Goal: Feedback & Contribution: Submit feedback/report problem

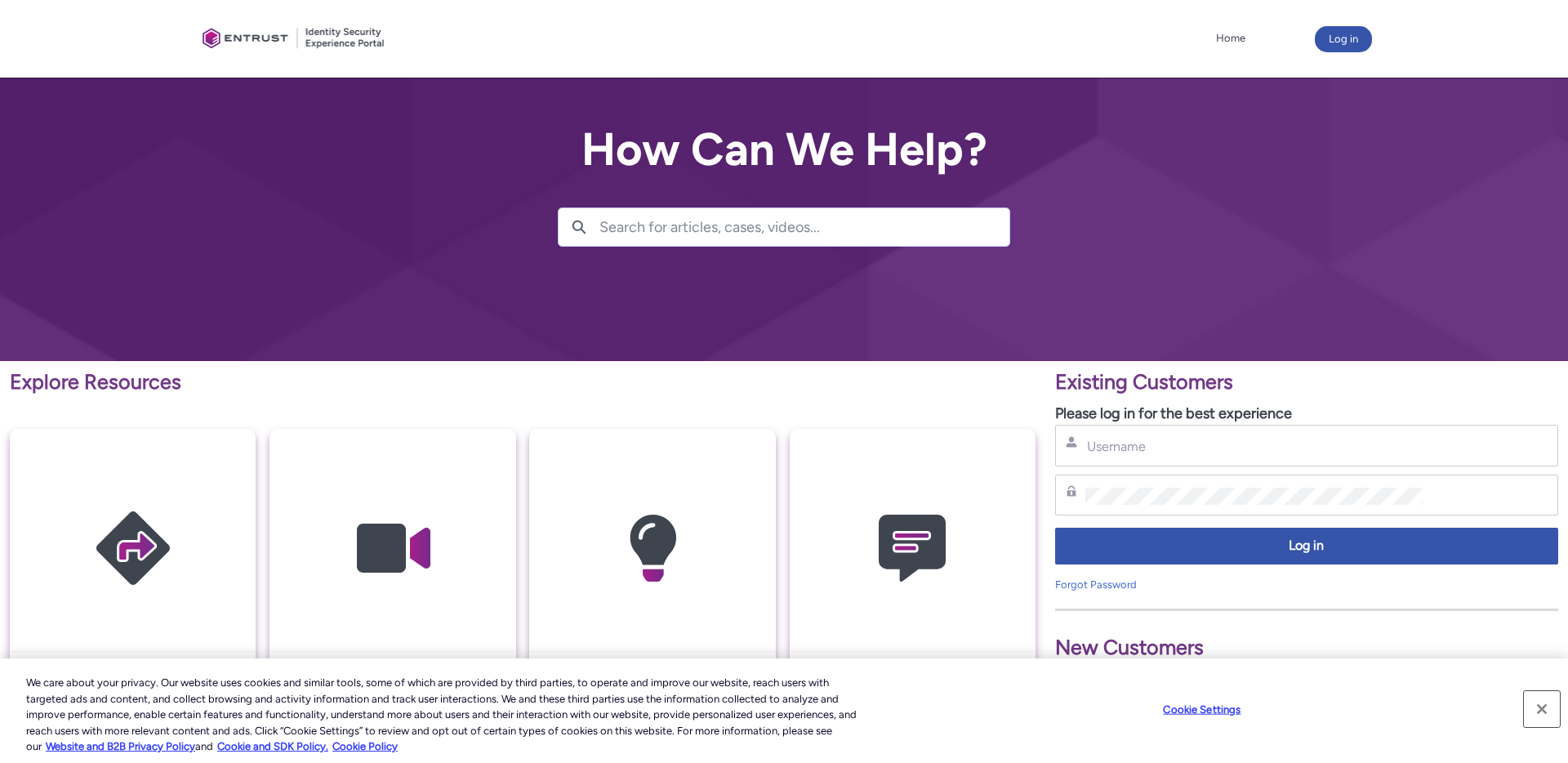
click at [1550, 712] on button "Close" at bounding box center [1541, 708] width 36 height 36
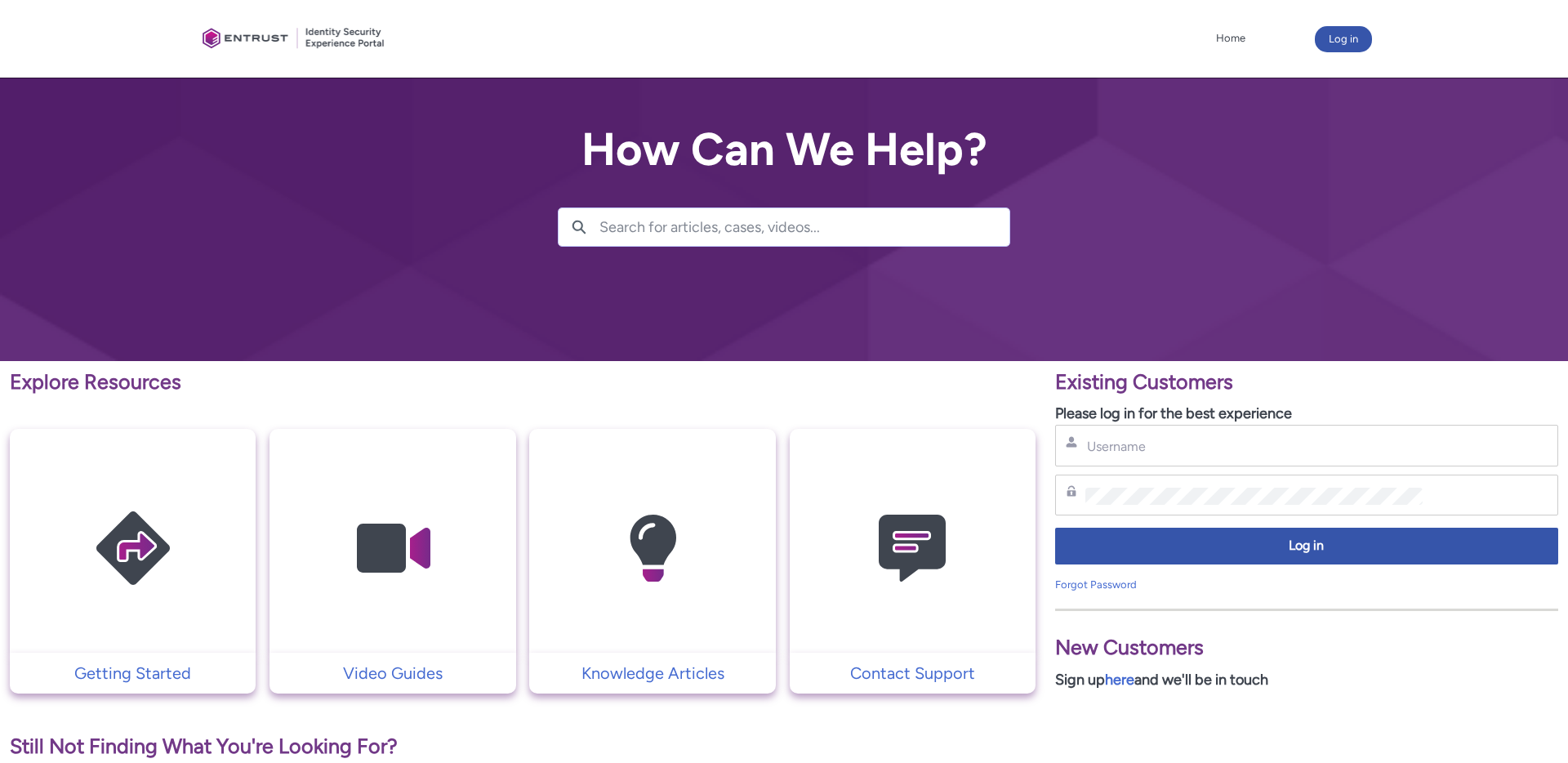
click at [1161, 428] on div "Username" at bounding box center [1306, 445] width 503 height 41
click at [1163, 439] on input "Username" at bounding box center [1253, 446] width 338 height 17
type input "charlotte.hammacott@overwolf.com"
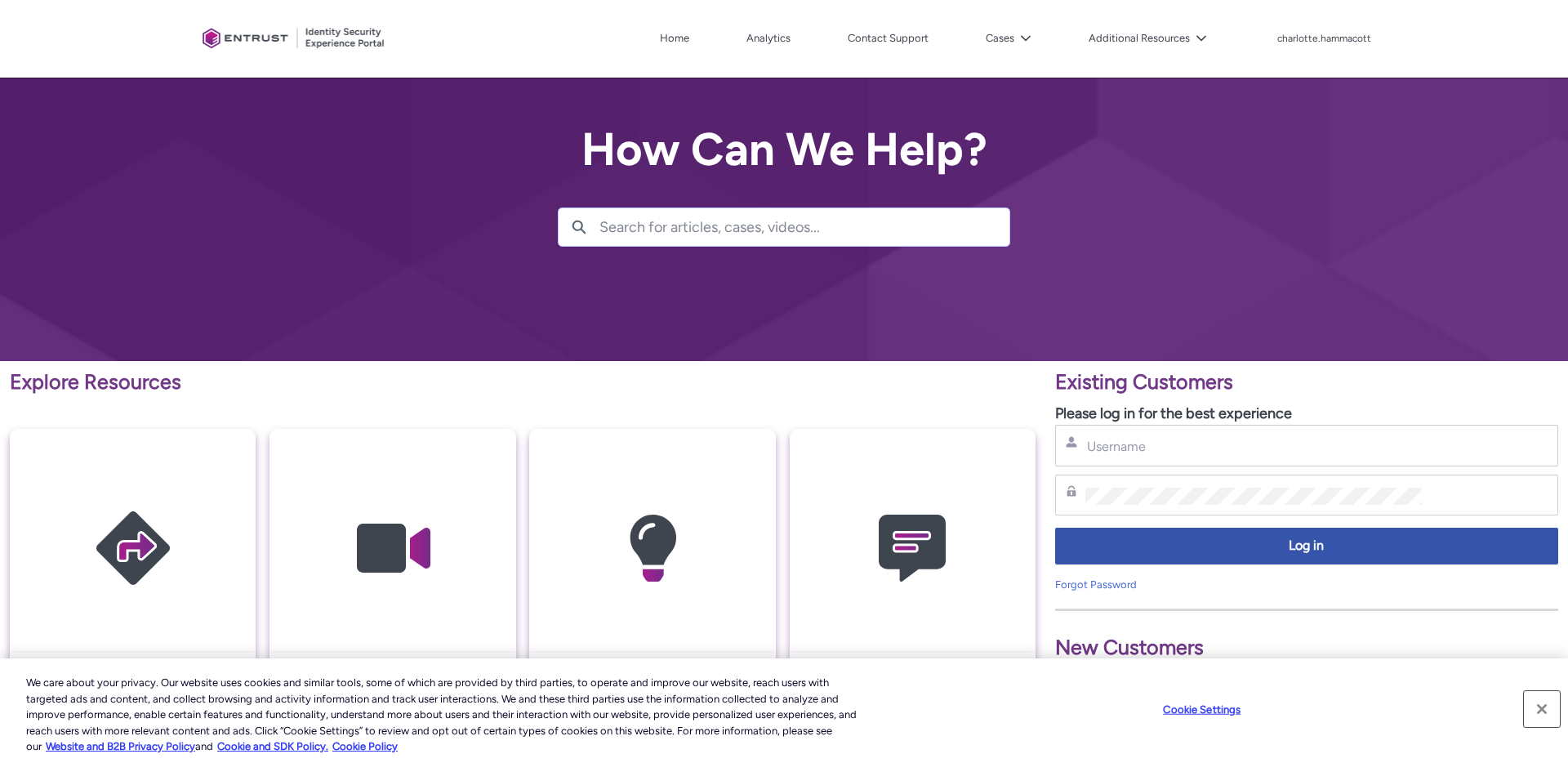
click at [1549, 703] on button "Close" at bounding box center [1541, 708] width 36 height 36
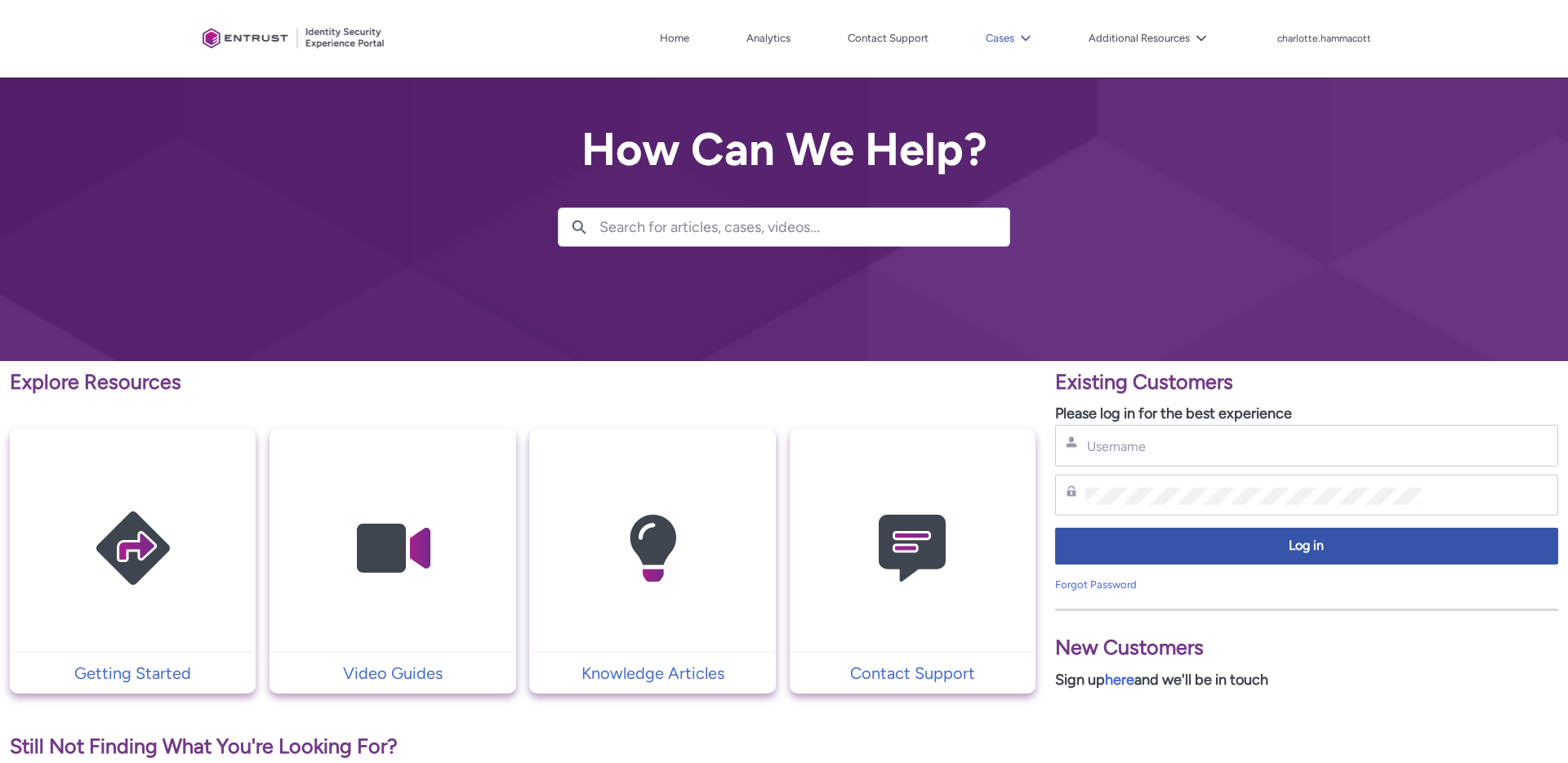
click at [999, 46] on button "Cases" at bounding box center [1009, 38] width 54 height 24
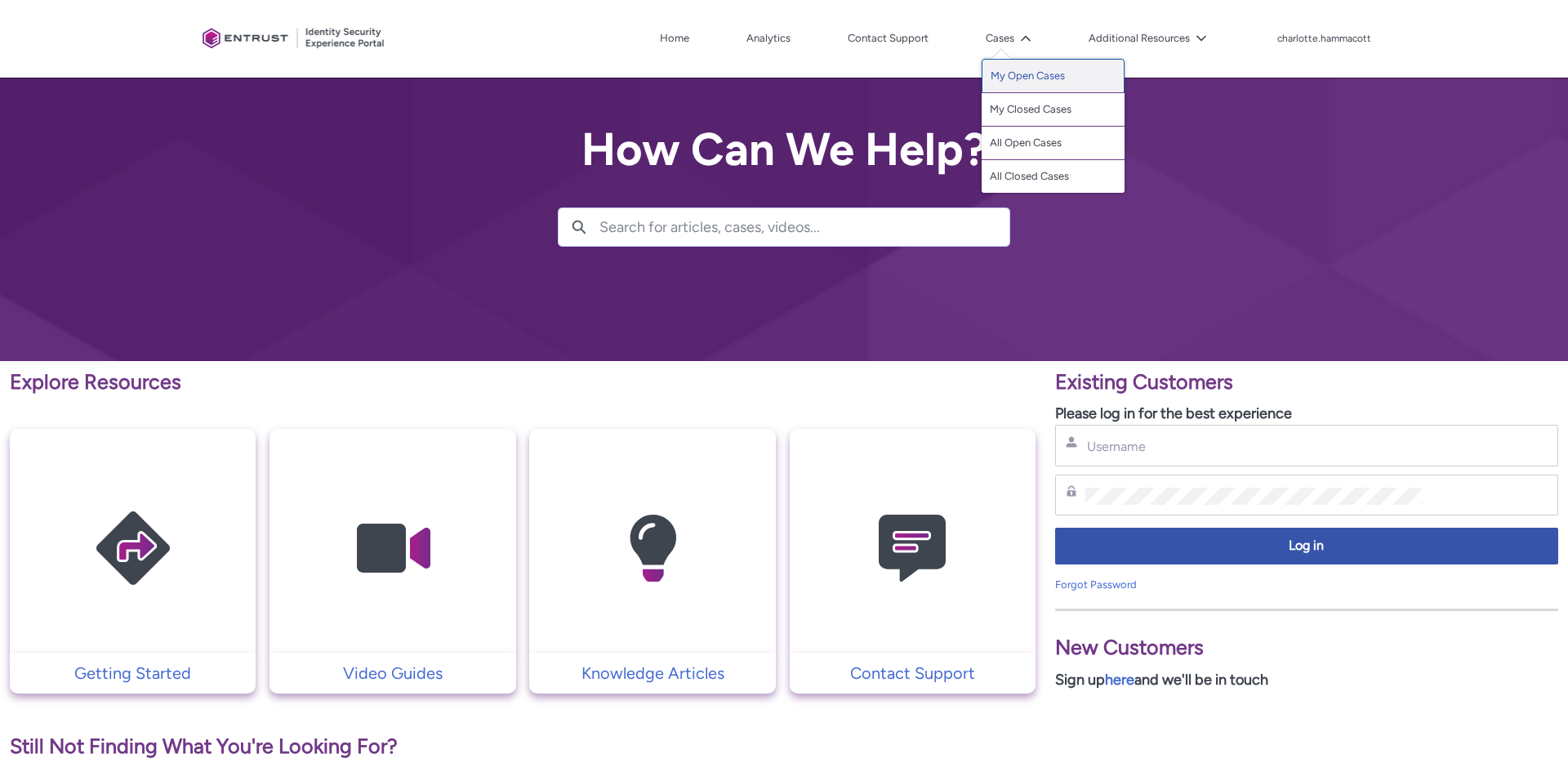
click at [1011, 84] on link "My Open Cases" at bounding box center [1053, 76] width 143 height 35
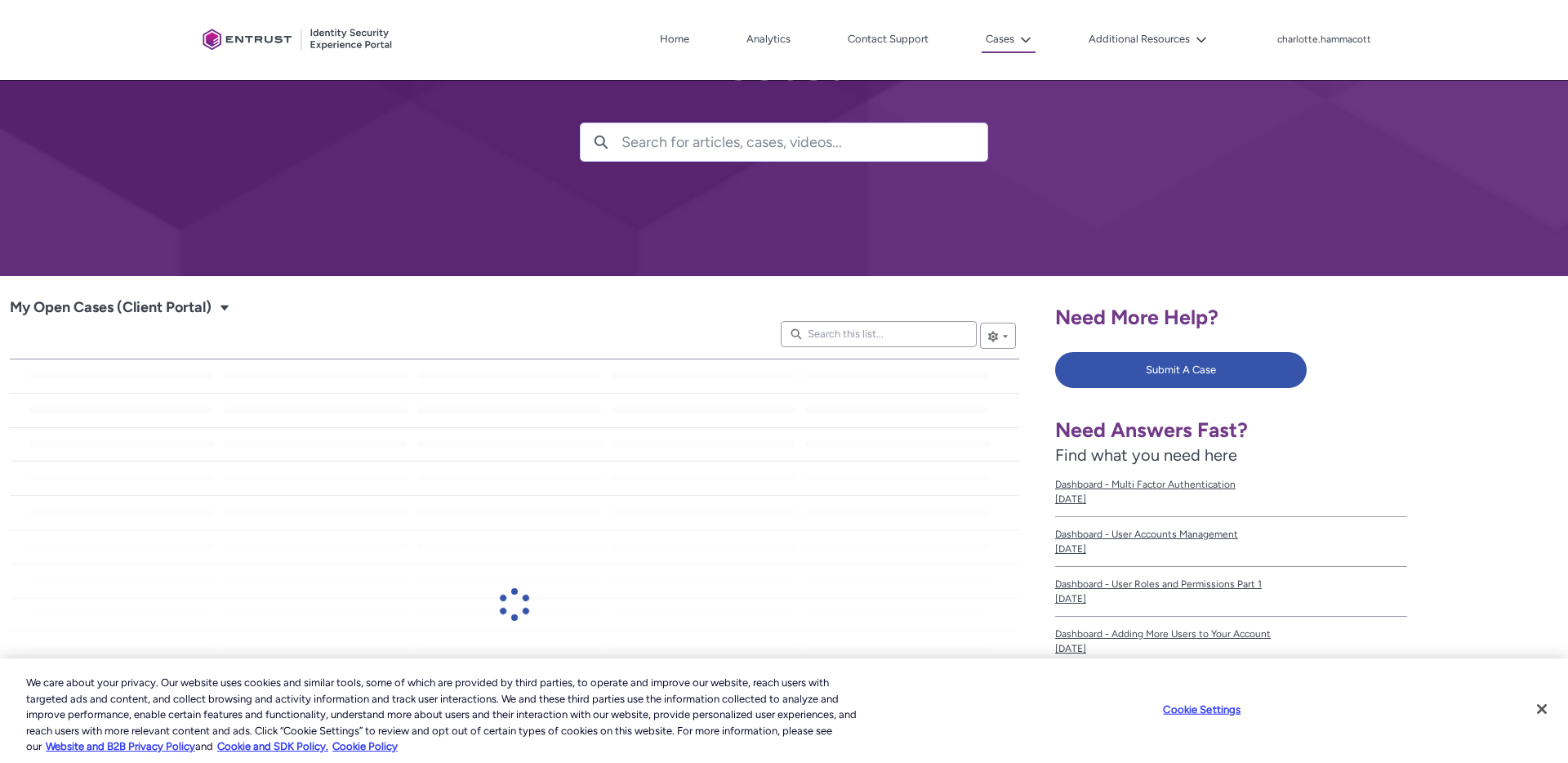
scroll to position [88, 0]
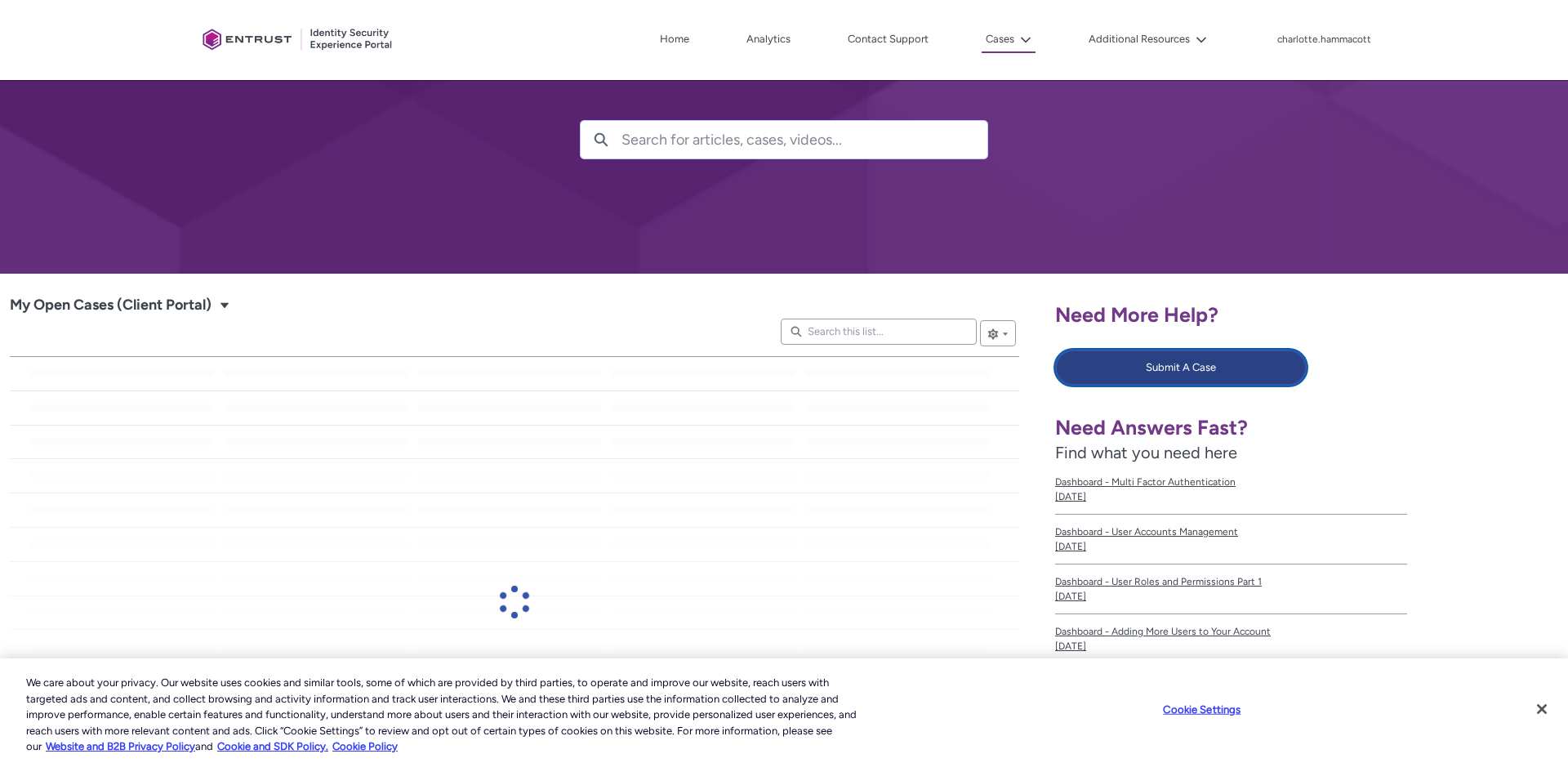
click at [1221, 385] on button "Submit A Case" at bounding box center [1181, 367] width 252 height 36
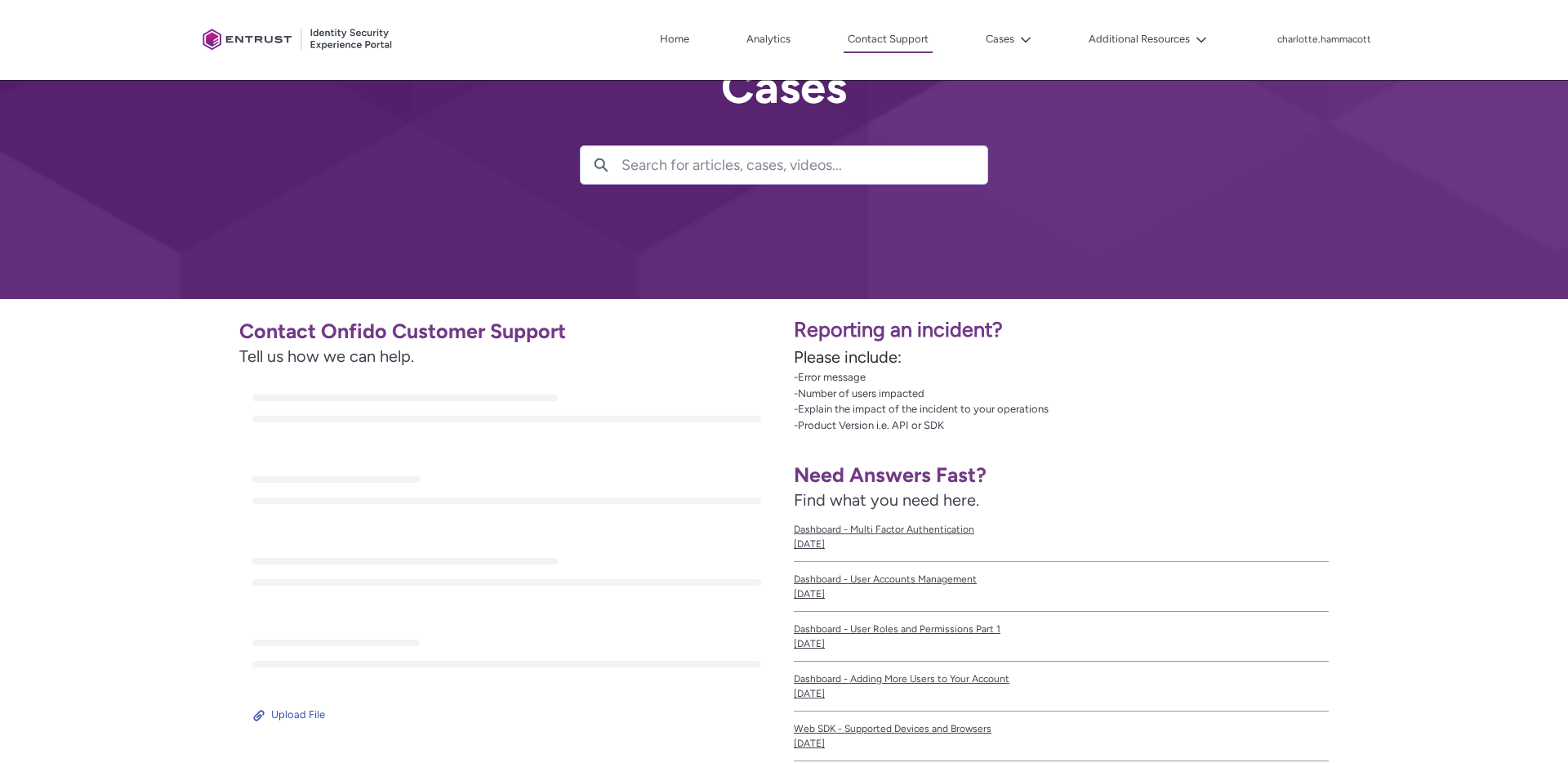
scroll to position [79, 0]
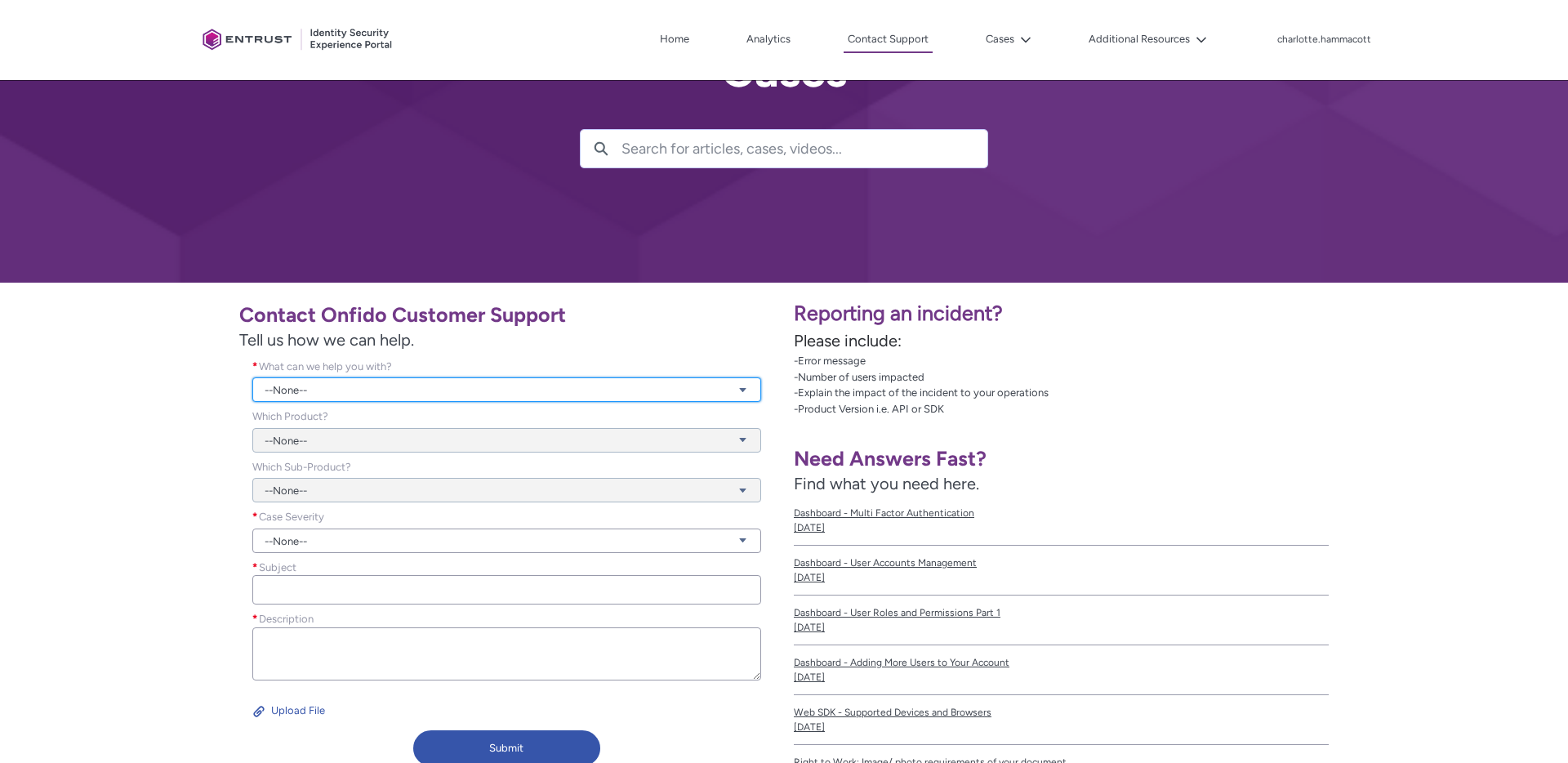
click at [483, 393] on link "--None--" at bounding box center [506, 389] width 509 height 24
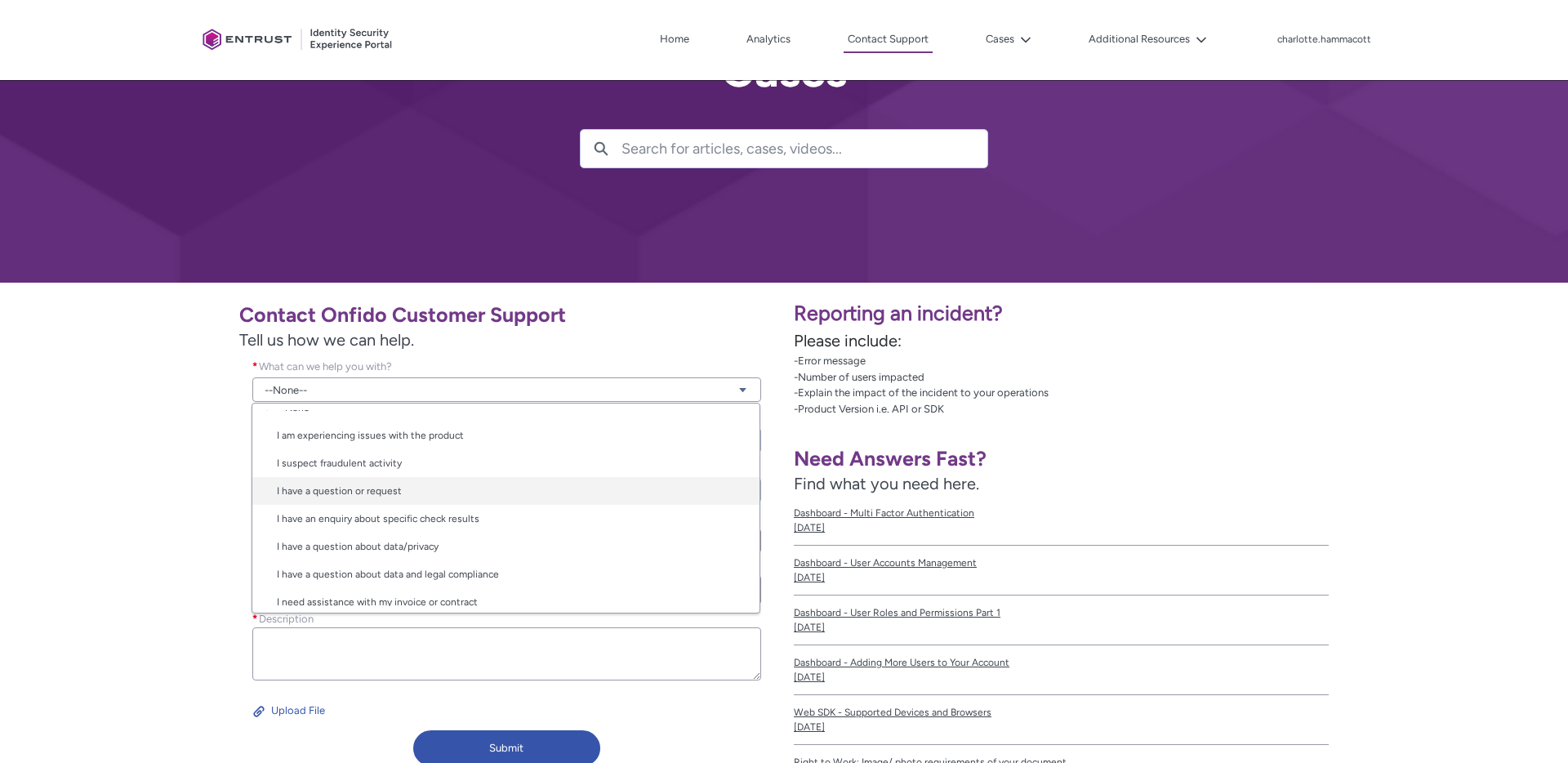
scroll to position [0, 0]
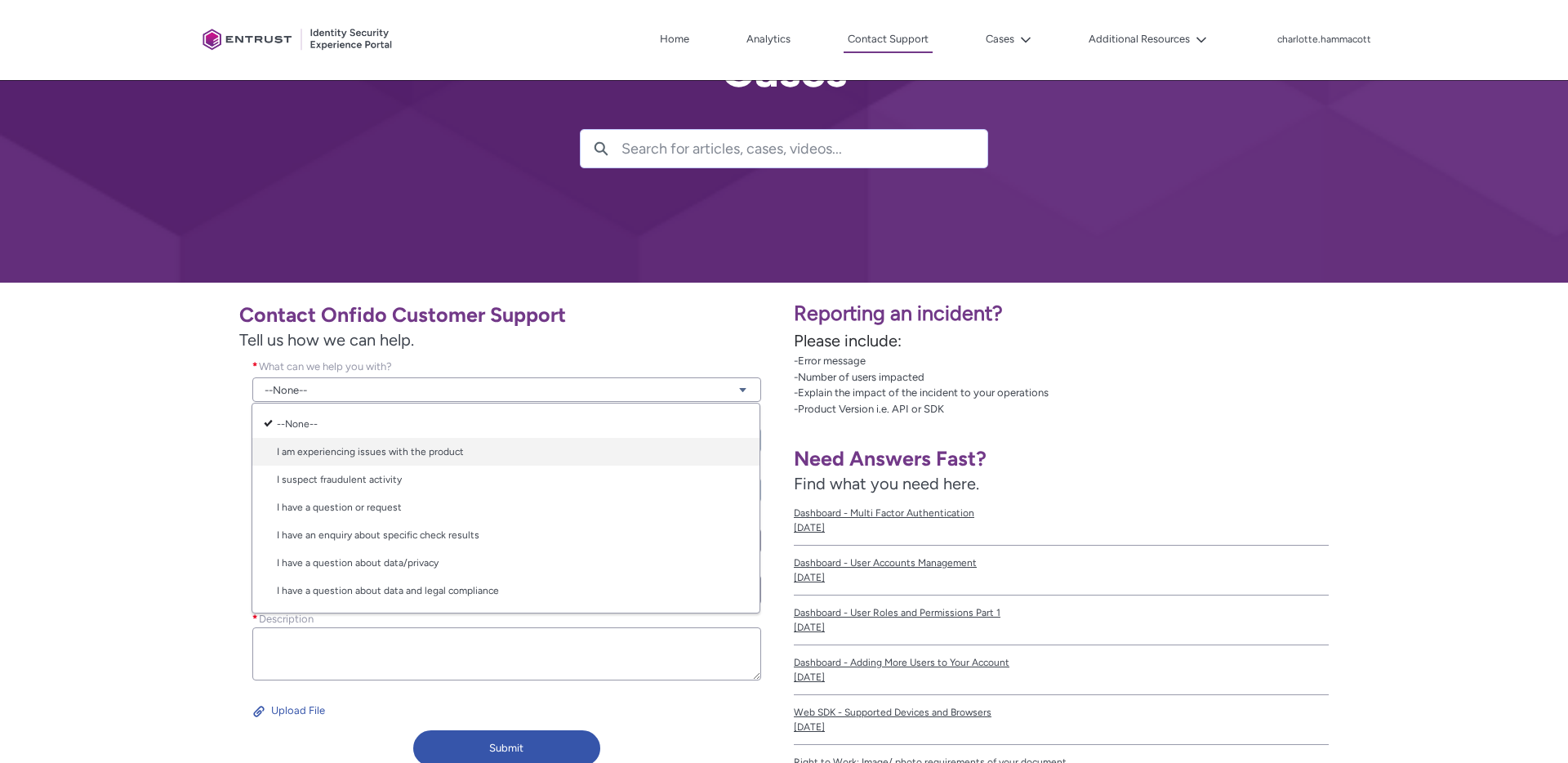
click at [443, 463] on link "I am experiencing issues with the product" at bounding box center [505, 451] width 507 height 28
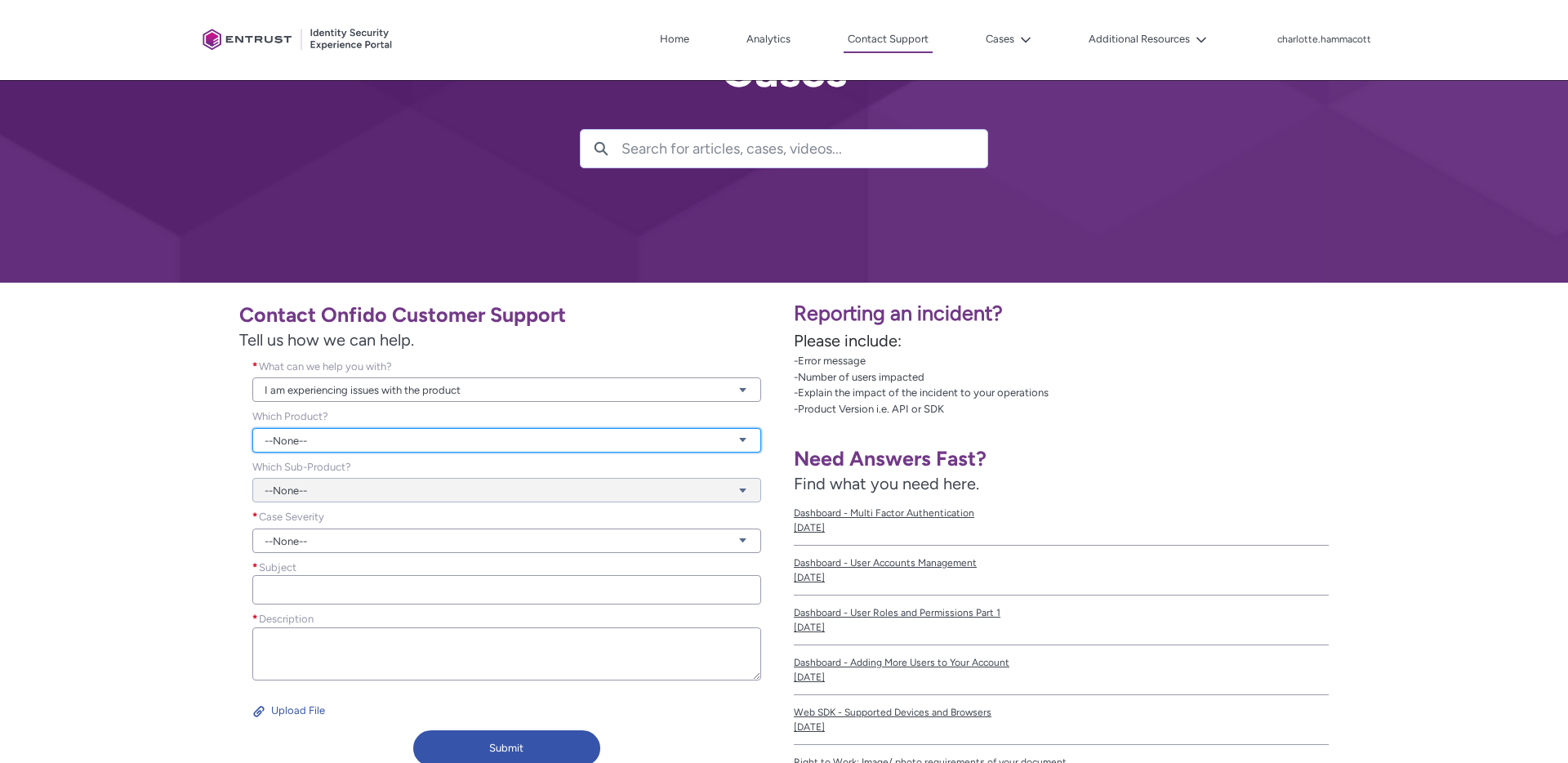
click at [424, 441] on link "--None--" at bounding box center [506, 440] width 509 height 24
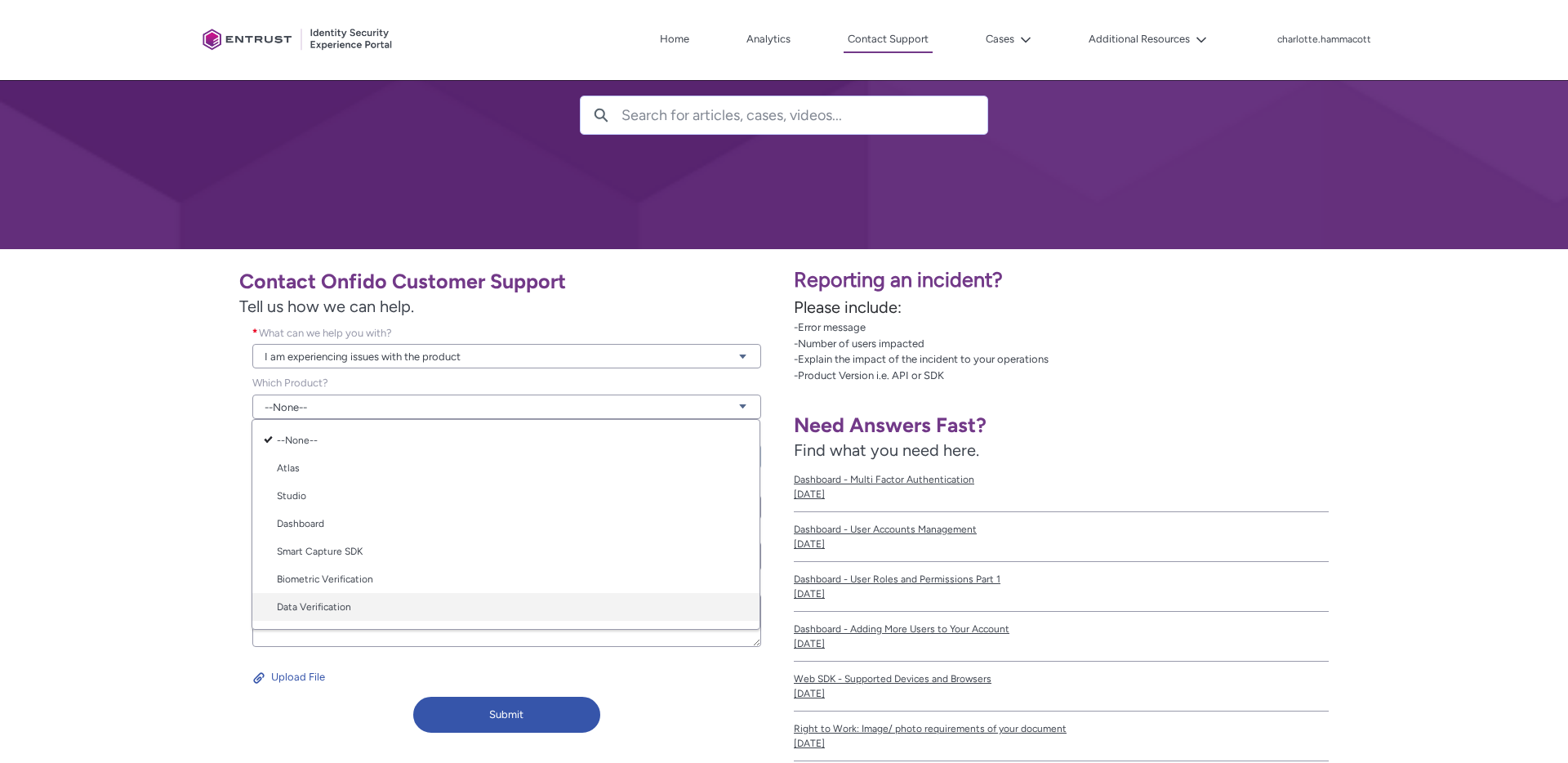
scroll to position [114, 0]
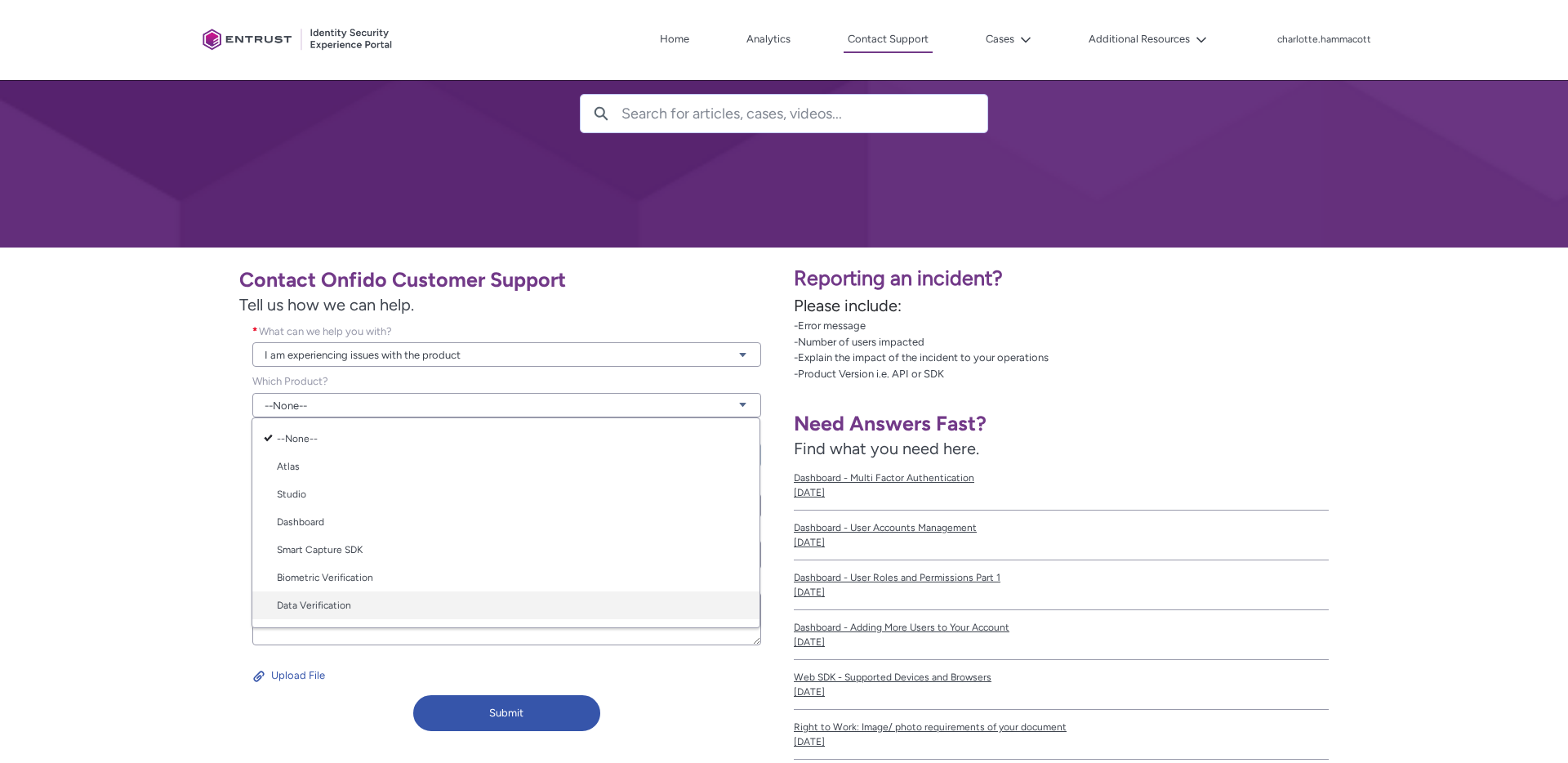
click at [357, 601] on link "Data Verification" at bounding box center [505, 605] width 507 height 28
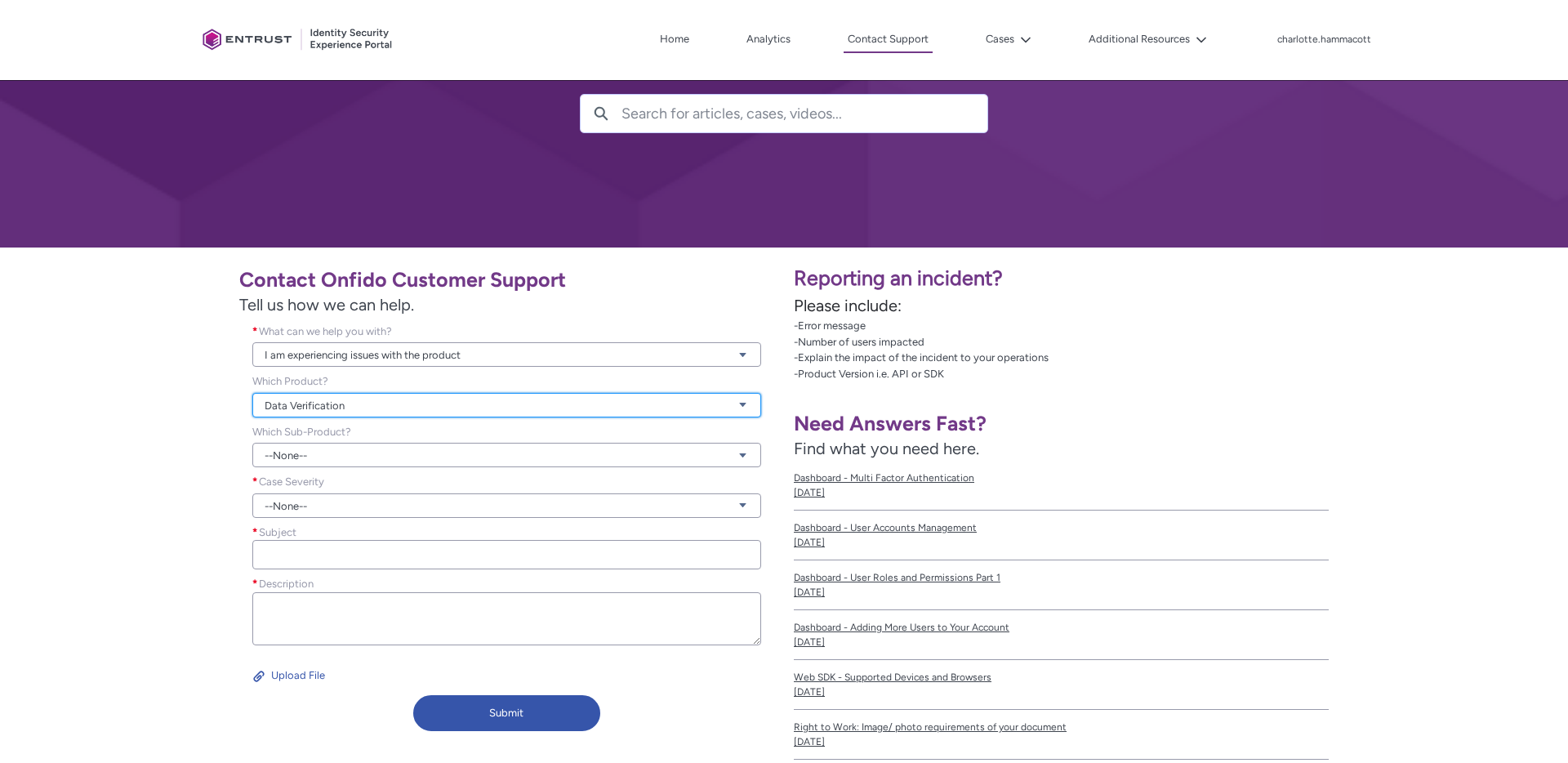
click at [345, 414] on link "Data Verification" at bounding box center [506, 404] width 509 height 24
click at [228, 553] on div "Contact Onfido Customer Support Tell us how we can help. What can we help you w…" at bounding box center [392, 497] width 765 height 481
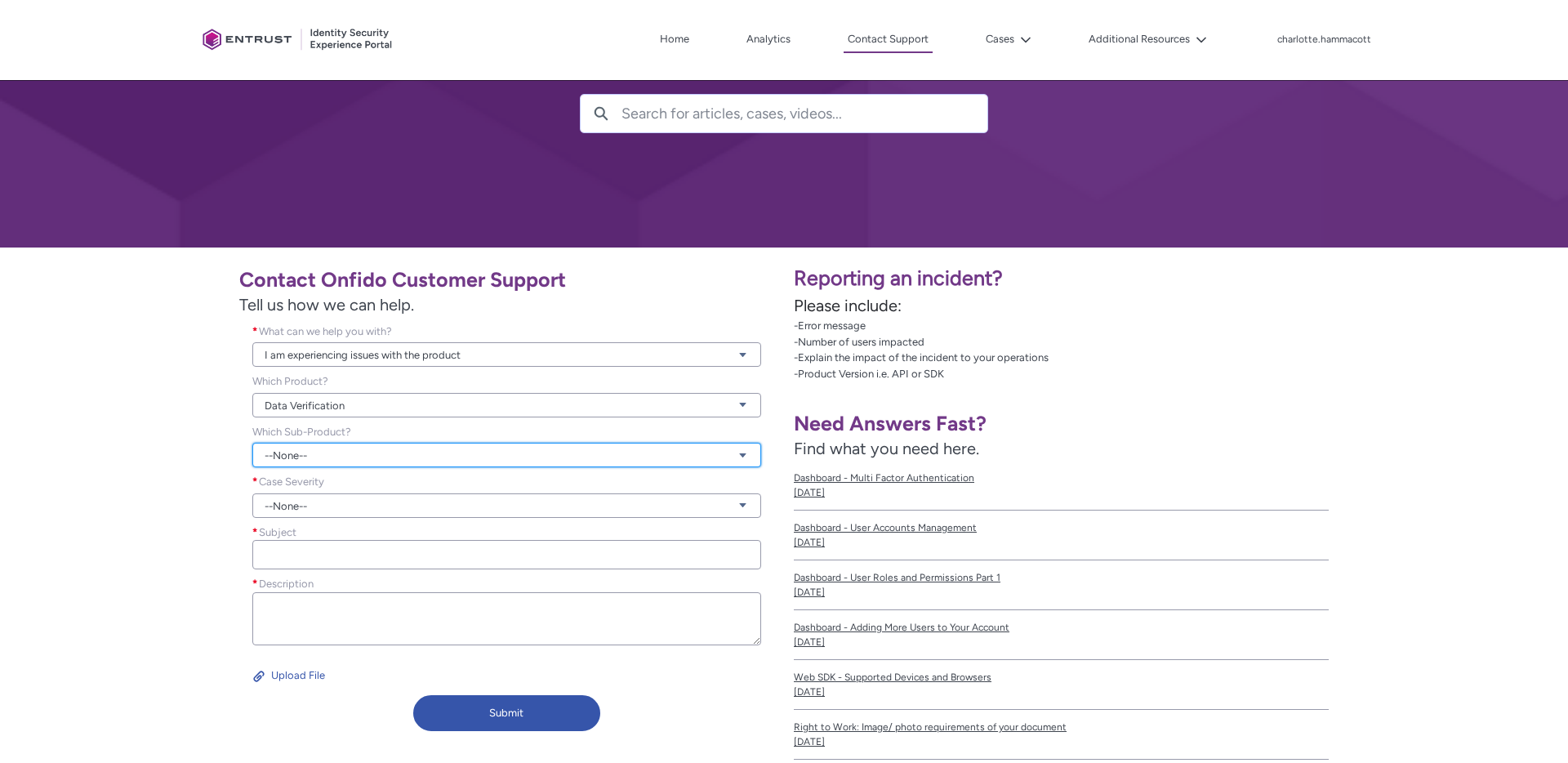
click at [336, 459] on link "--None--" at bounding box center [506, 454] width 509 height 24
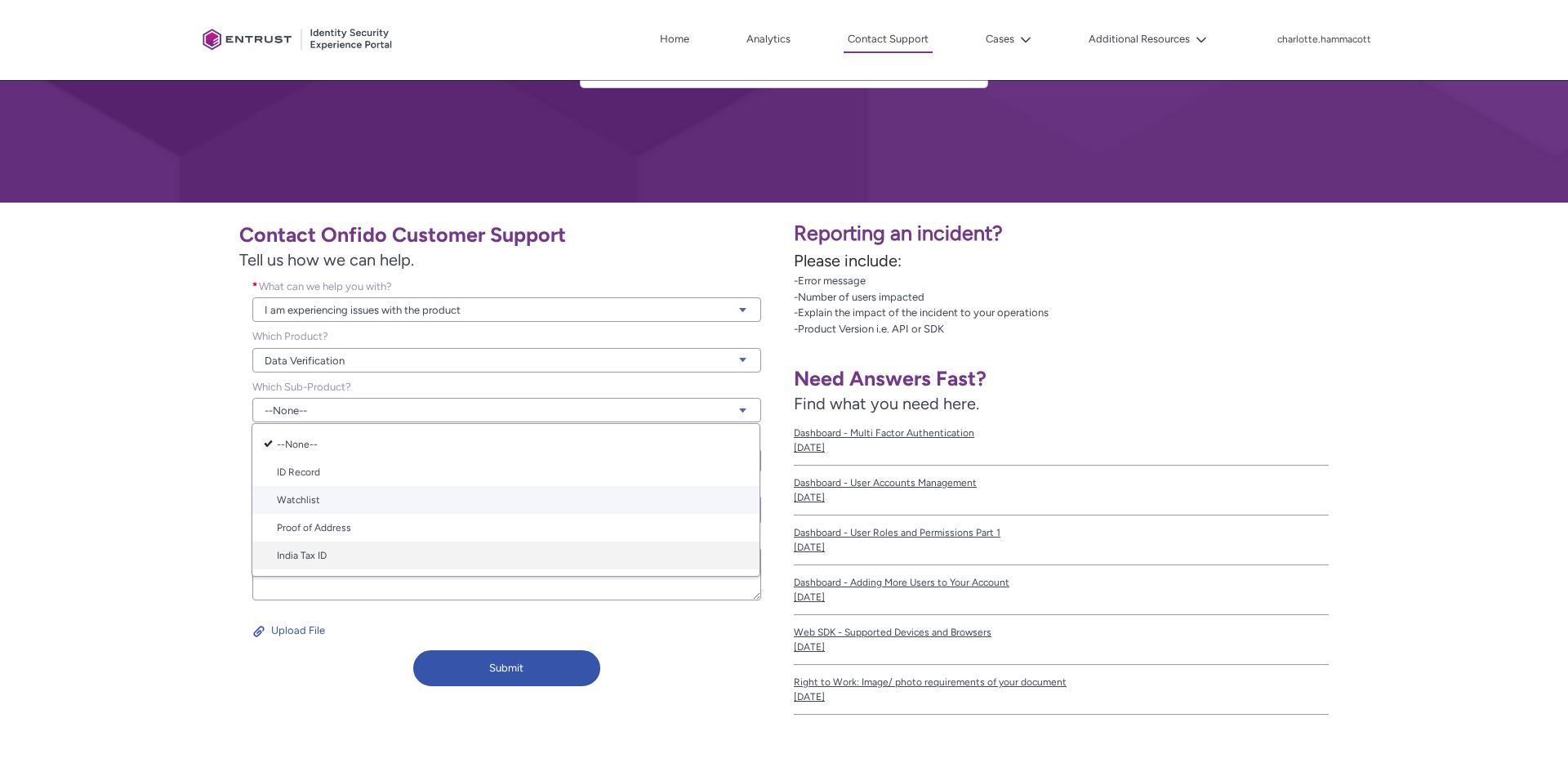
scroll to position [167, 0]
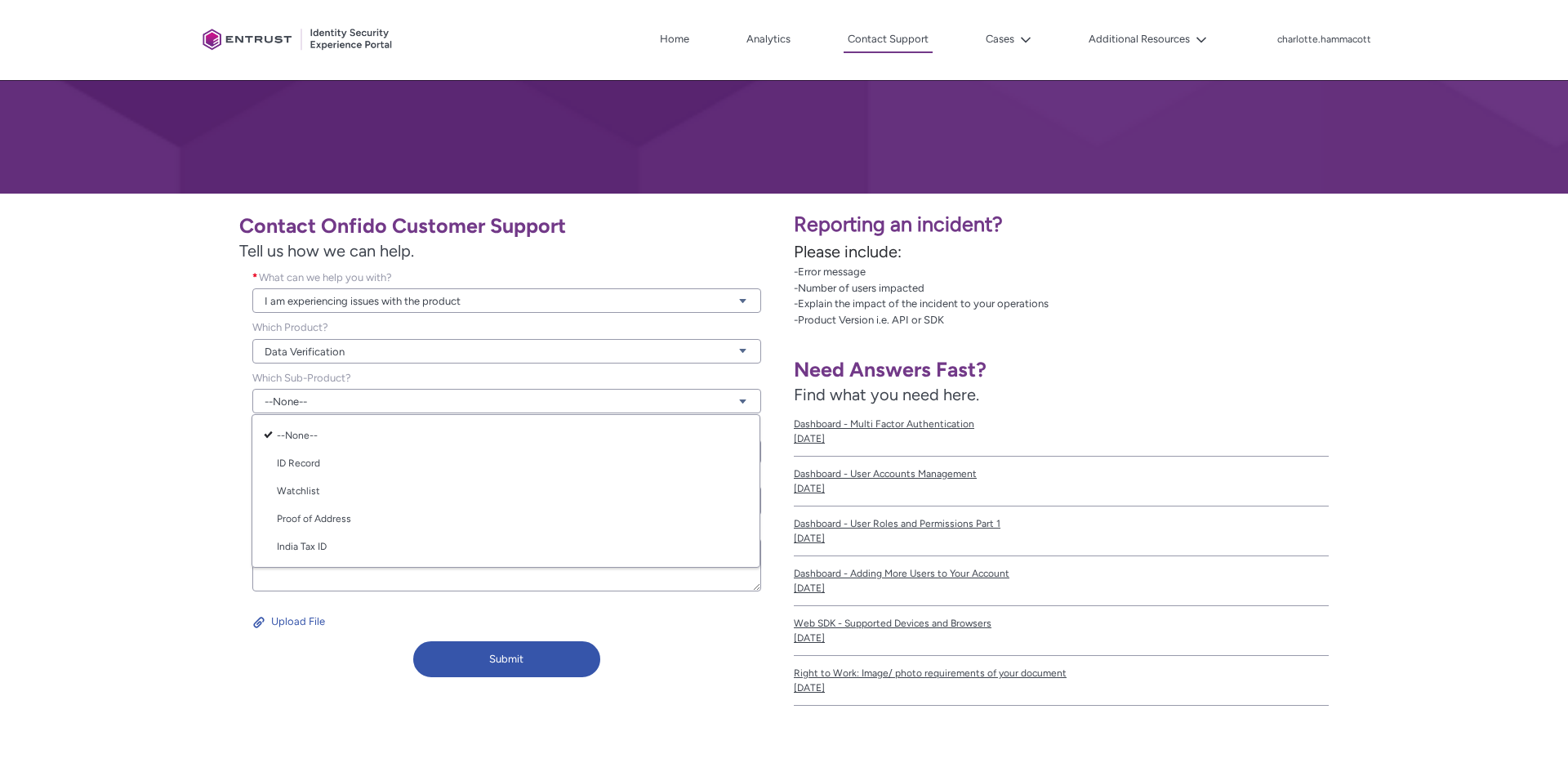
click at [170, 512] on div "Contact Onfido Customer Support Tell us how we can help. What can we help you w…" at bounding box center [392, 444] width 765 height 481
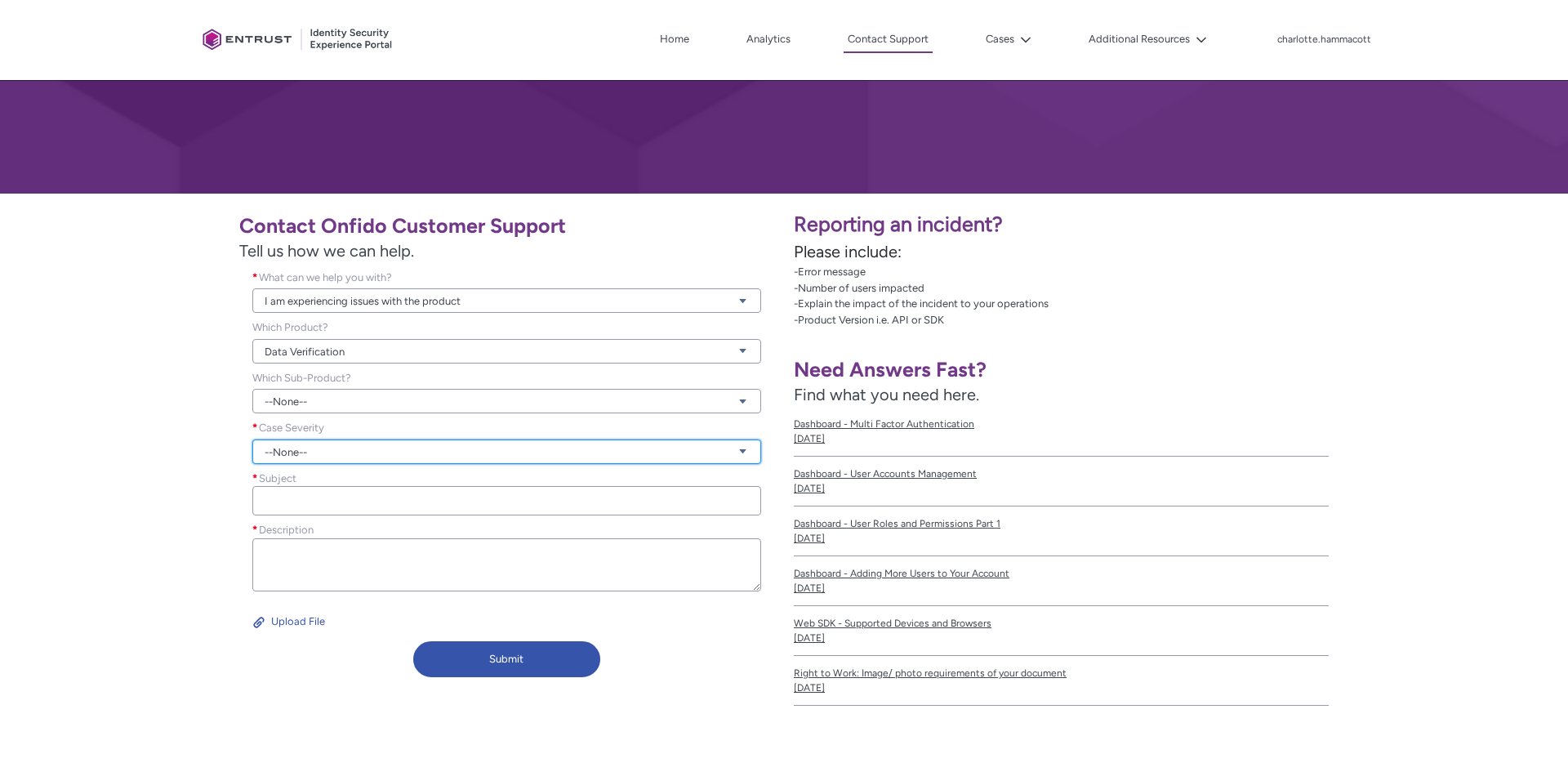
click at [314, 449] on link "--None--" at bounding box center [506, 451] width 509 height 24
click at [314, 518] on link "Normal" at bounding box center [505, 514] width 507 height 28
click at [315, 495] on input "Subject *" at bounding box center [506, 500] width 509 height 30
type input "U"
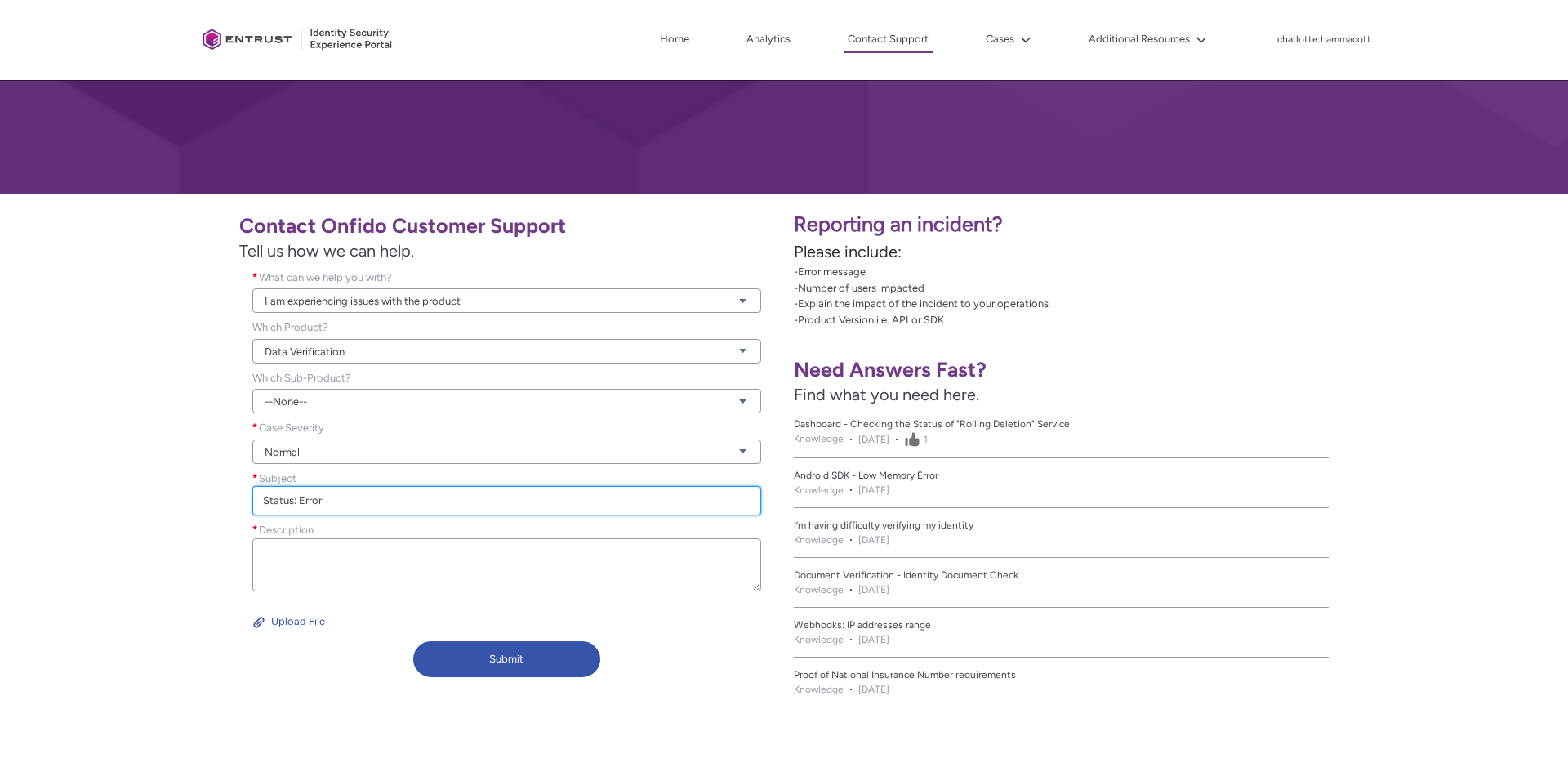
type input "Status: Error"
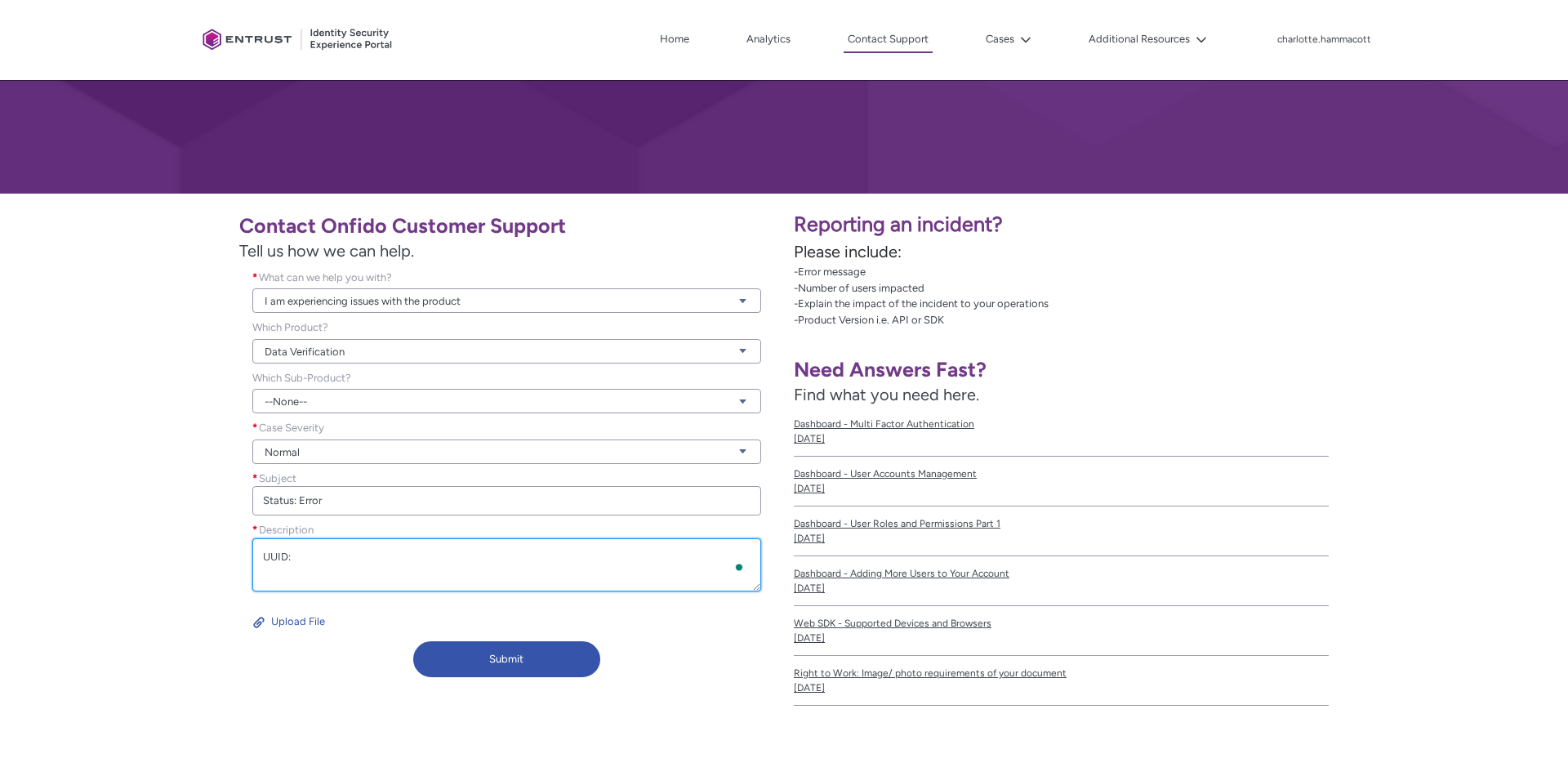
paste textarea "2a6daa55-9454-424b-be60-75c4485796a6"
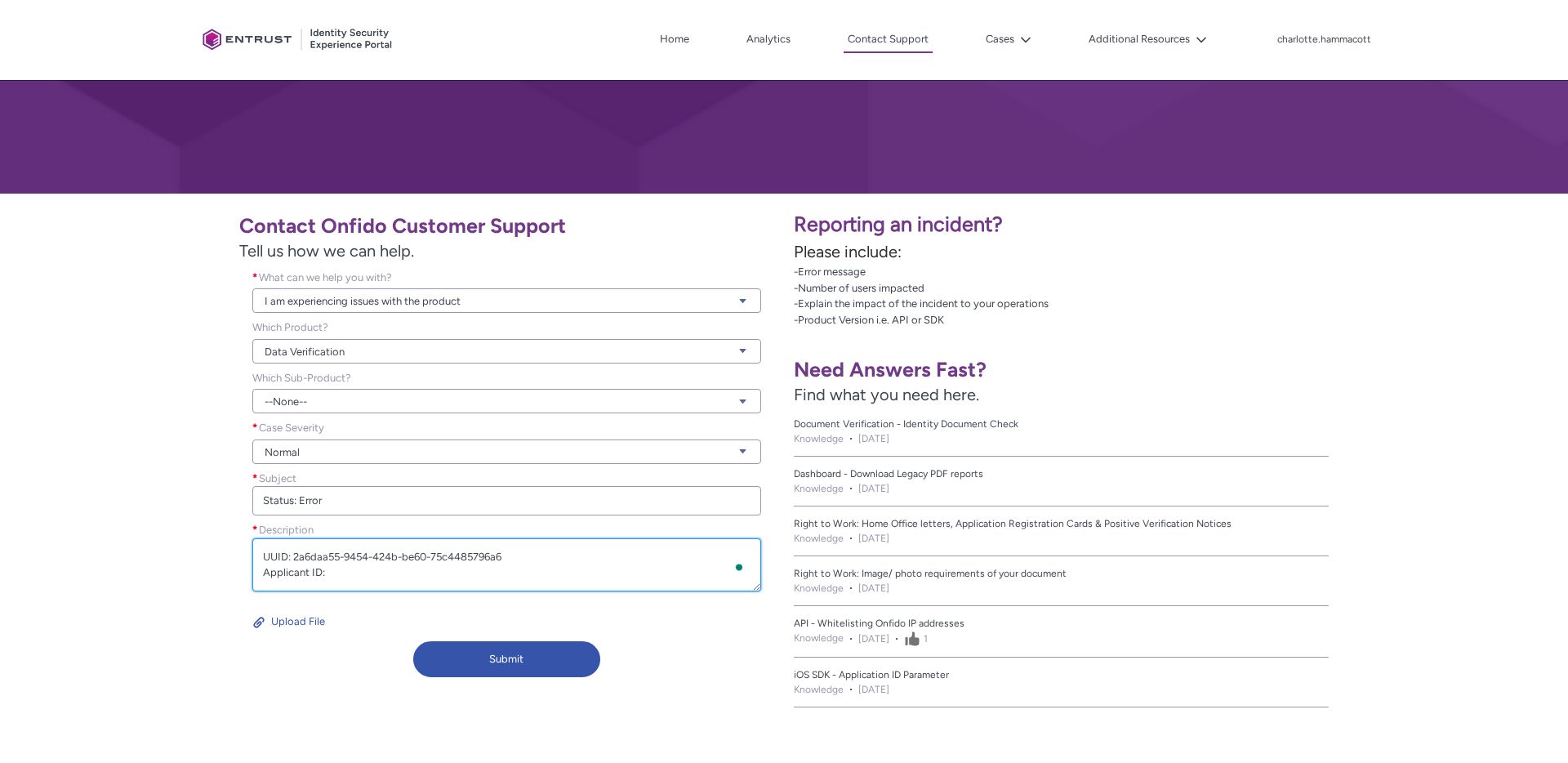
paste textarea "1ce5671f-f5b8-4d60-a54a-219b7cb0ccf6"
paste textarea "55abcc28-56b4-486e-ab15-3d392df40a14"
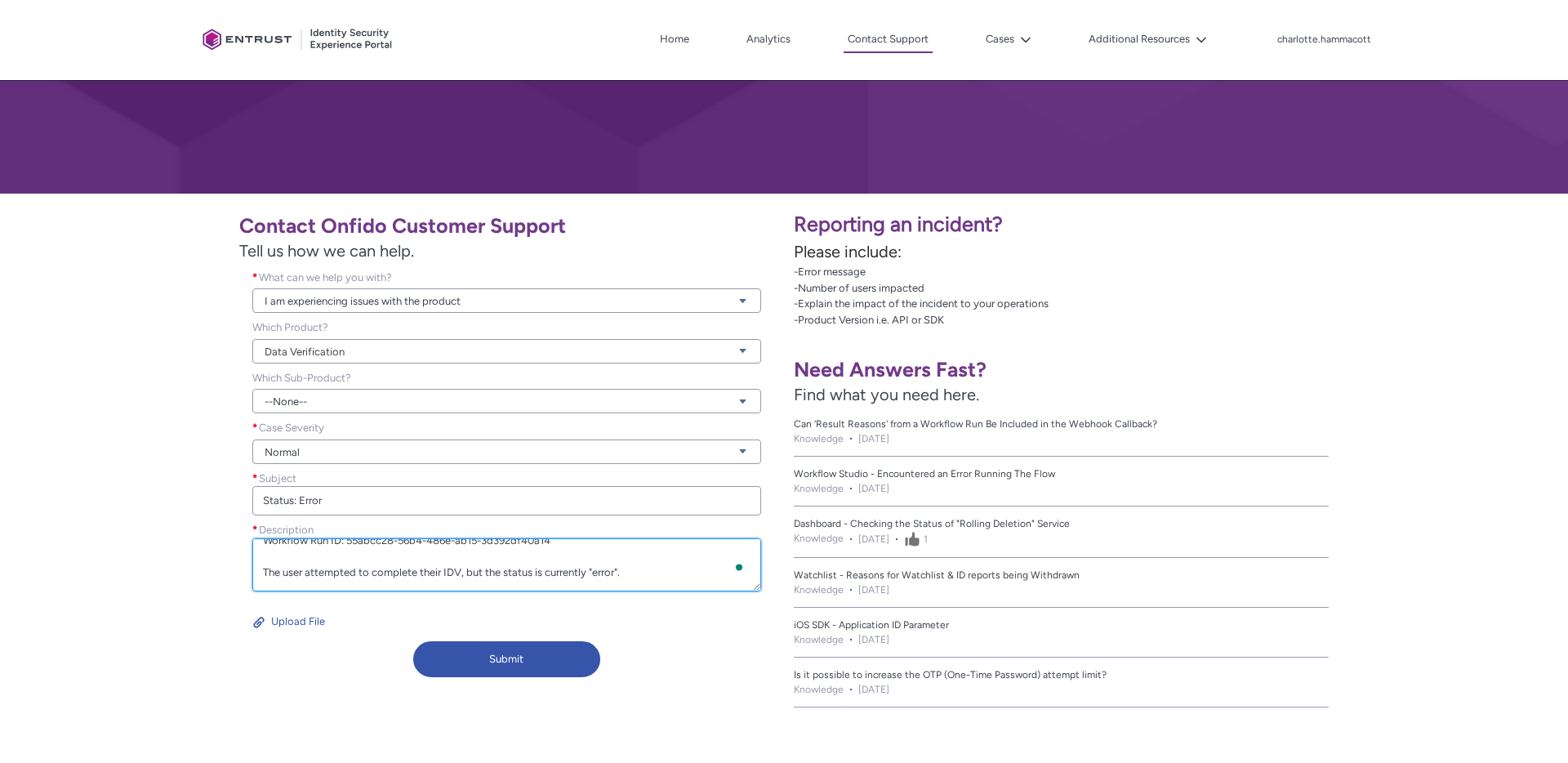
scroll to position [52, 0]
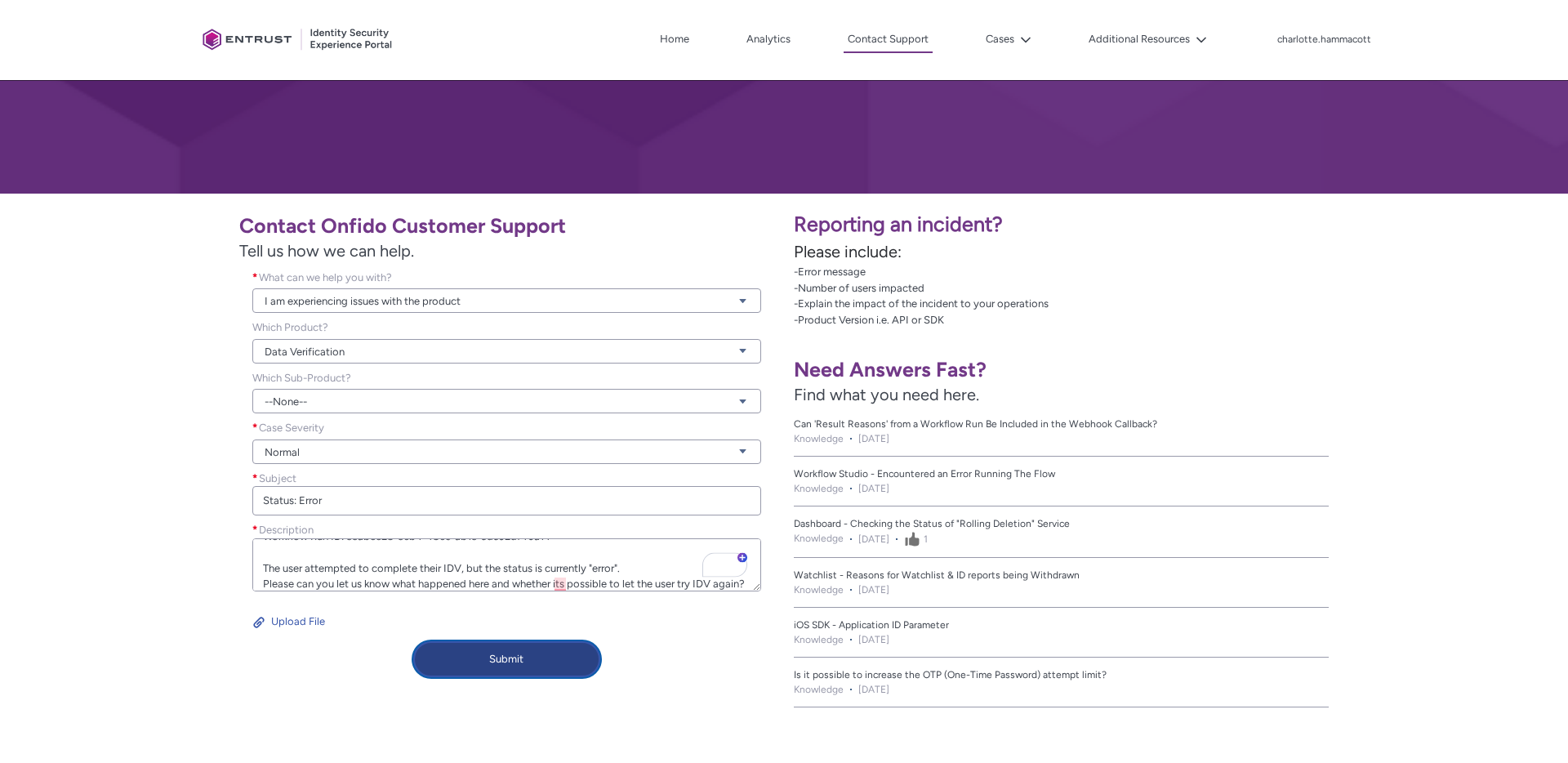
type textarea "UUID: 2a6daa55-9454-424b-be60-75c4485796a6 Applicant ID: 1ce5671f-f5b8-4d60-a54…"
click at [584, 654] on button "Submit" at bounding box center [507, 659] width 187 height 36
